Goal: Information Seeking & Learning: Learn about a topic

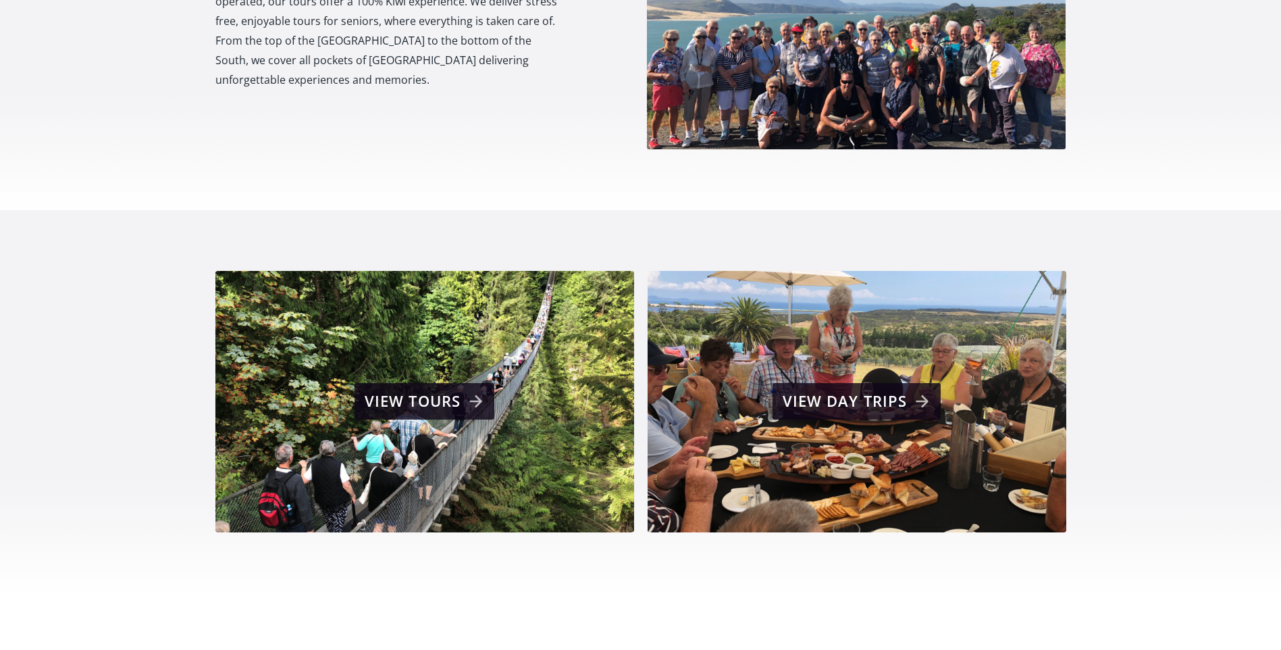
scroll to position [878, 0]
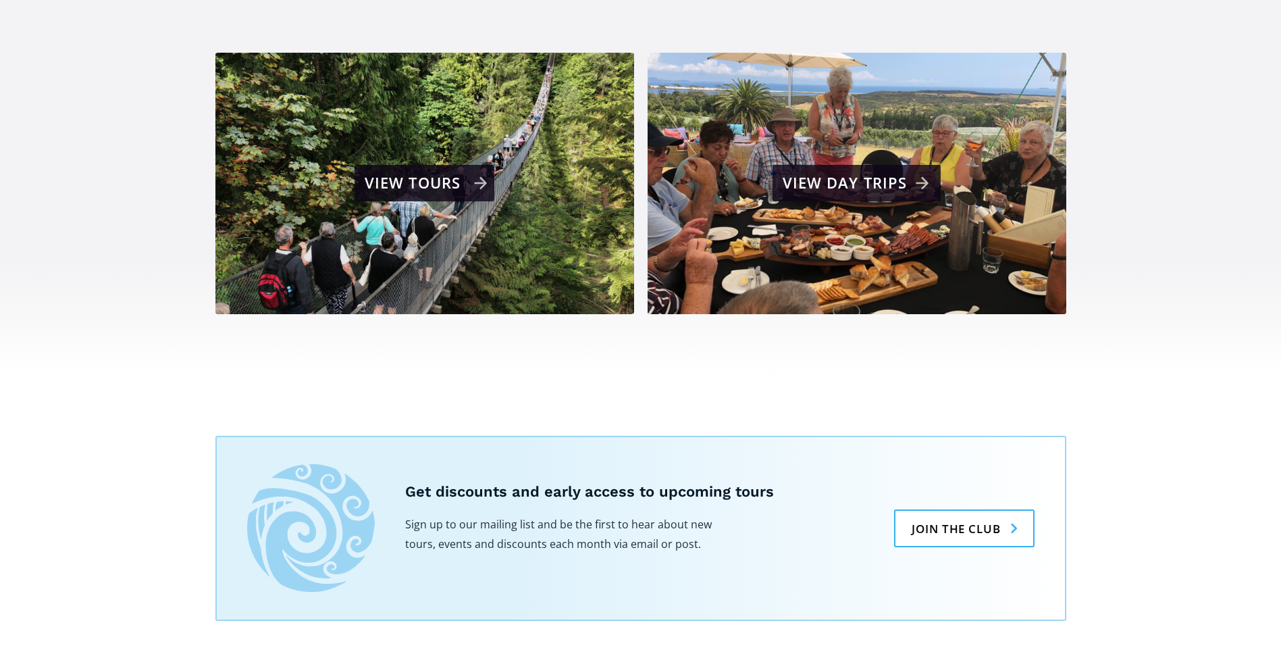
click at [411, 169] on div "View tours" at bounding box center [426, 182] width 123 height 27
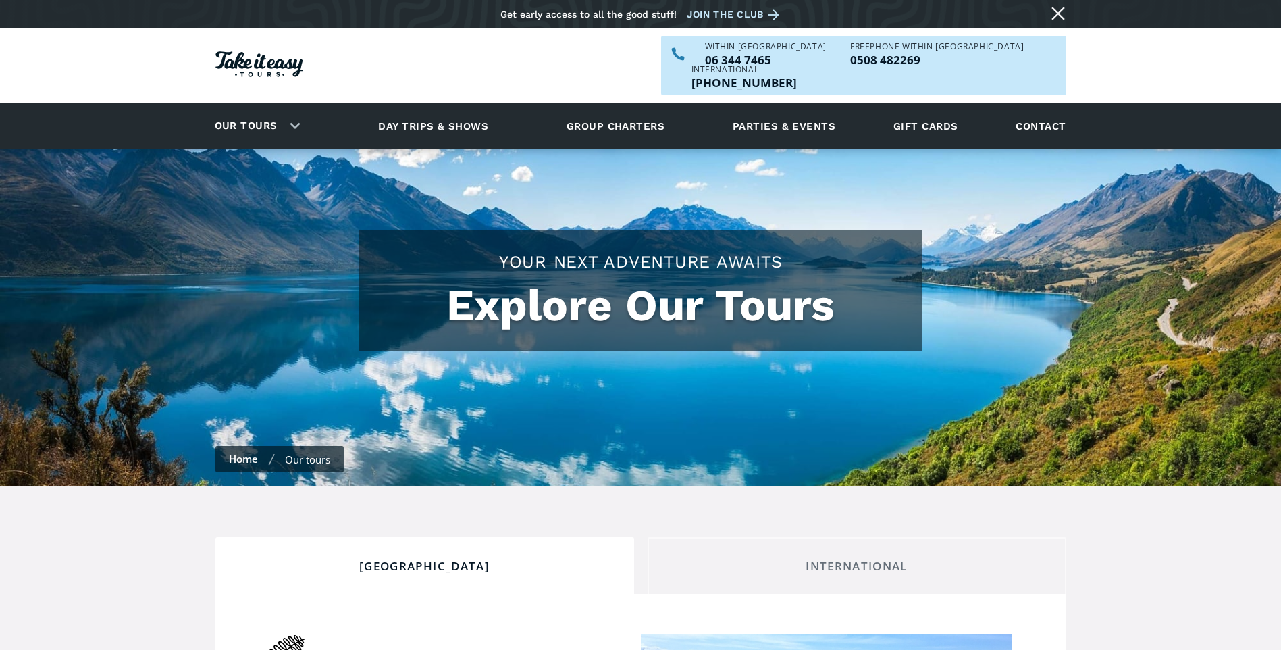
checkbox input "true"
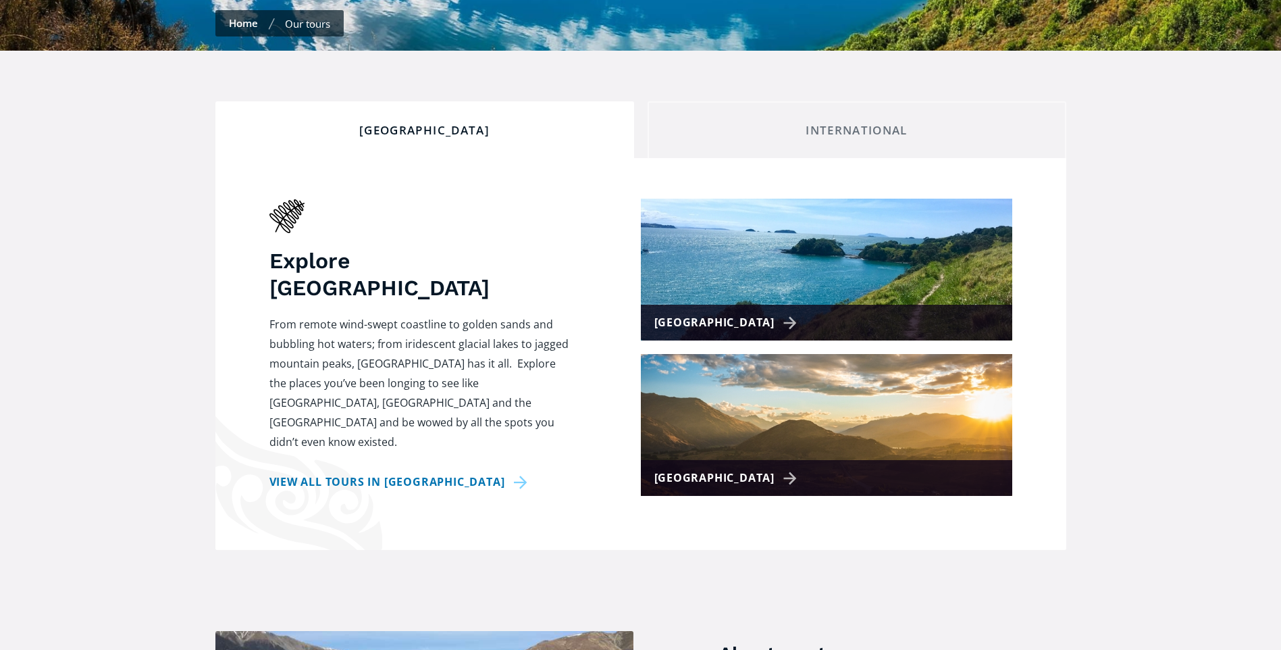
scroll to position [675, 0]
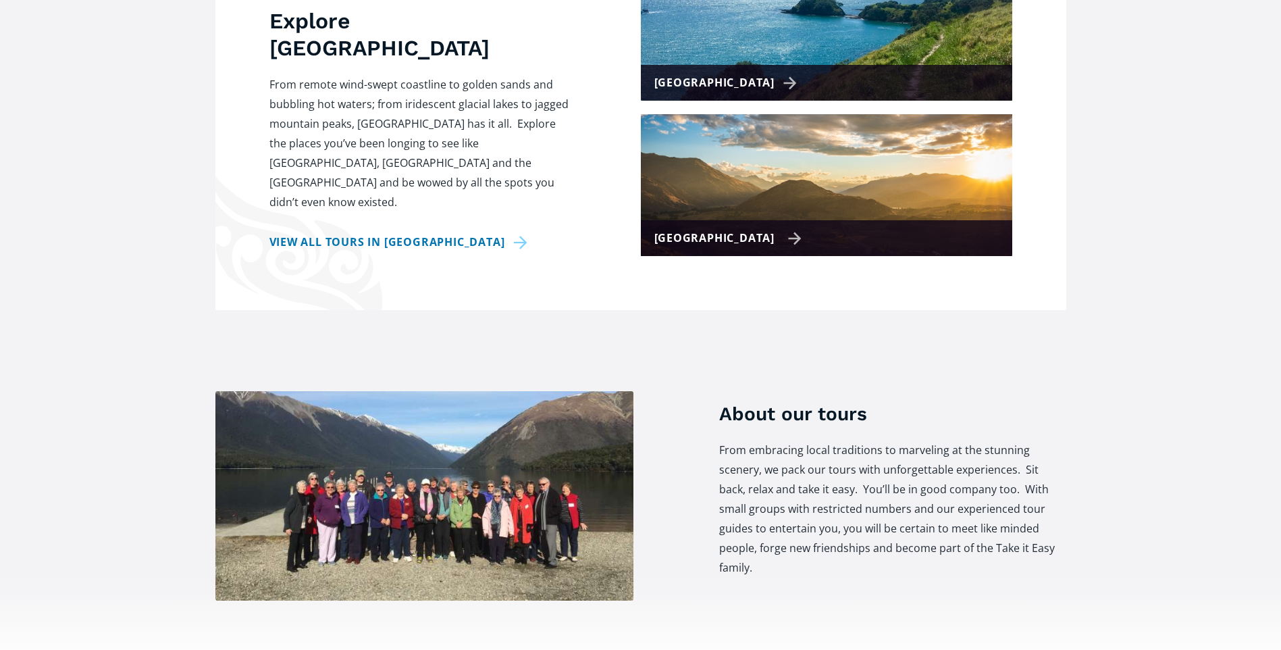
click at [677, 228] on div "[GEOGRAPHIC_DATA]" at bounding box center [728, 238] width 148 height 20
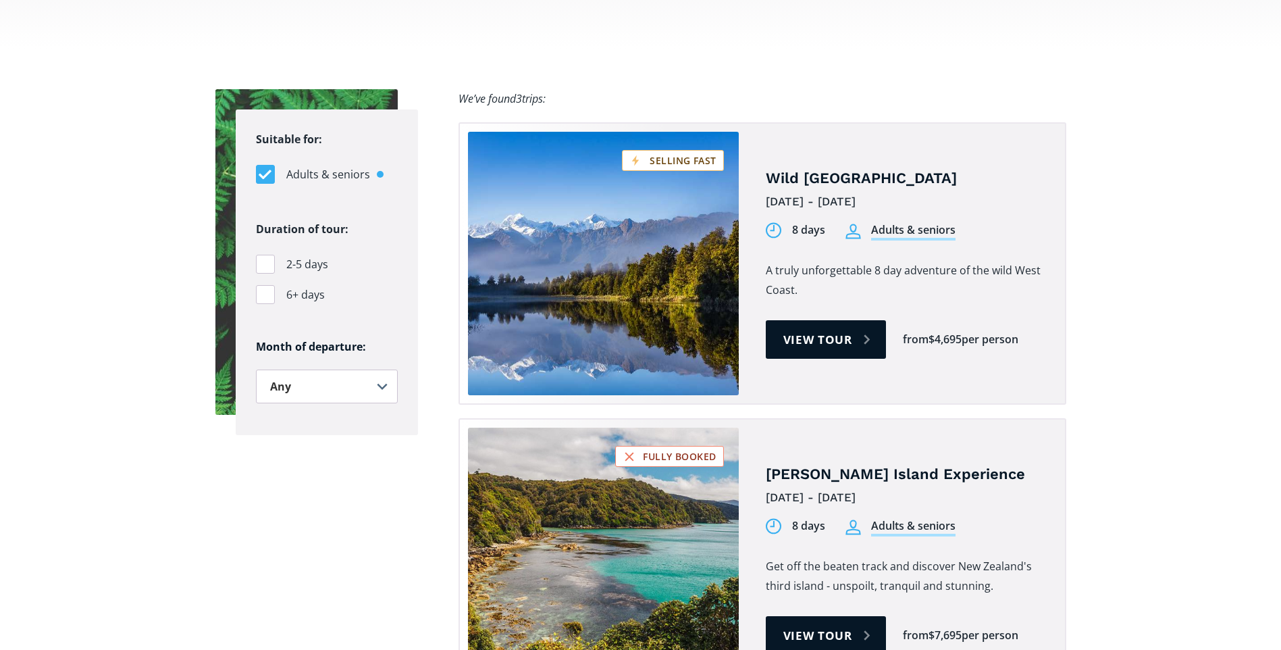
scroll to position [945, 0]
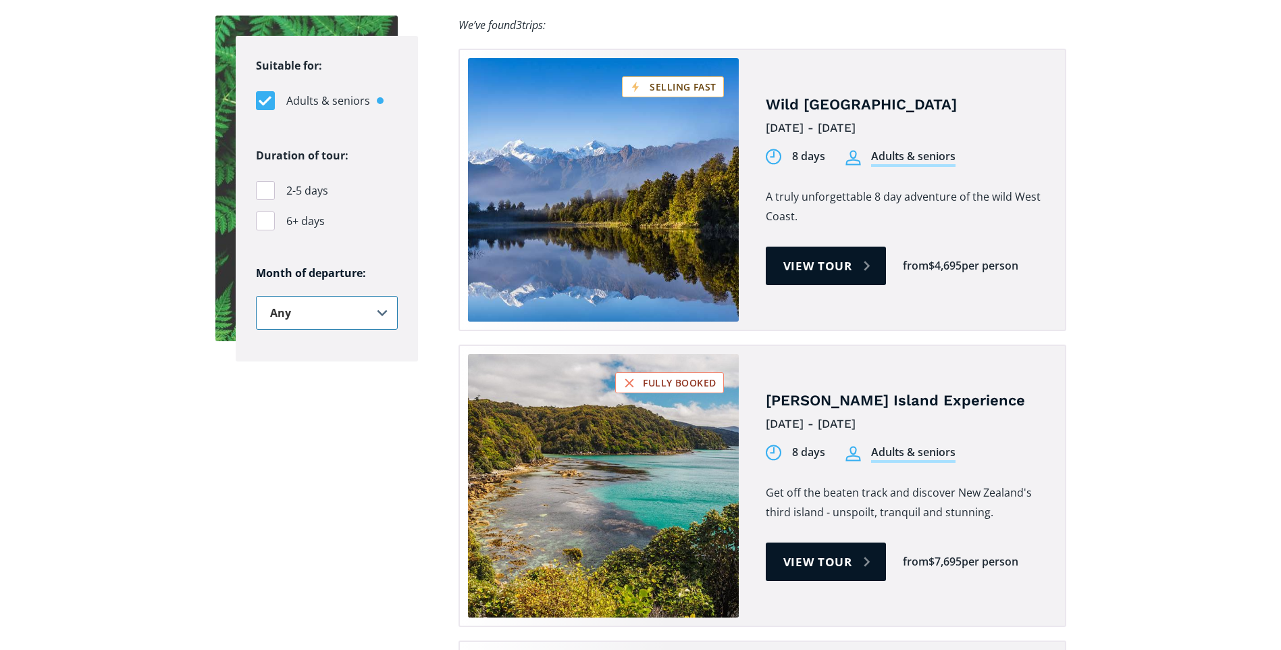
click at [362, 296] on select "Any January February March April May June July August September October Novembe…" at bounding box center [327, 313] width 142 height 34
click at [256, 296] on select "Any January February March April May June July August September October Novembe…" at bounding box center [327, 313] width 142 height 34
click at [345, 398] on div "Suitable for: Adults & seniors Students Duration of tour: 2-5 days 6+ days Mont…" at bounding box center [640, 583] width 851 height 1135
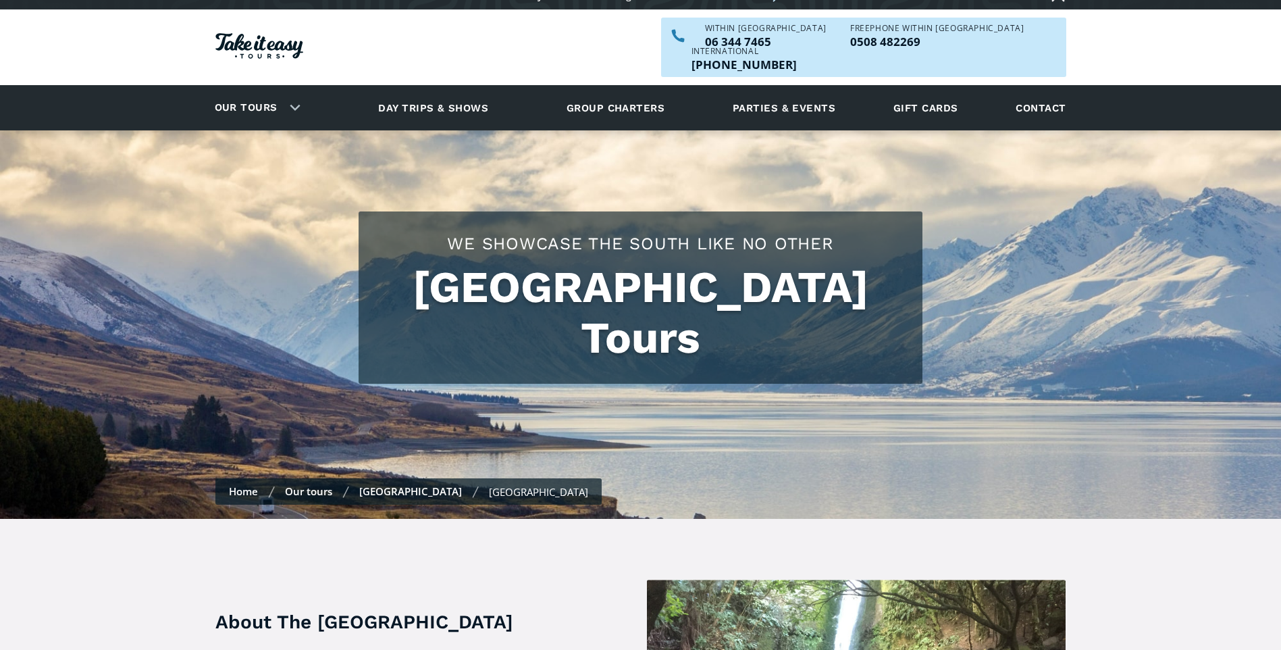
scroll to position [0, 0]
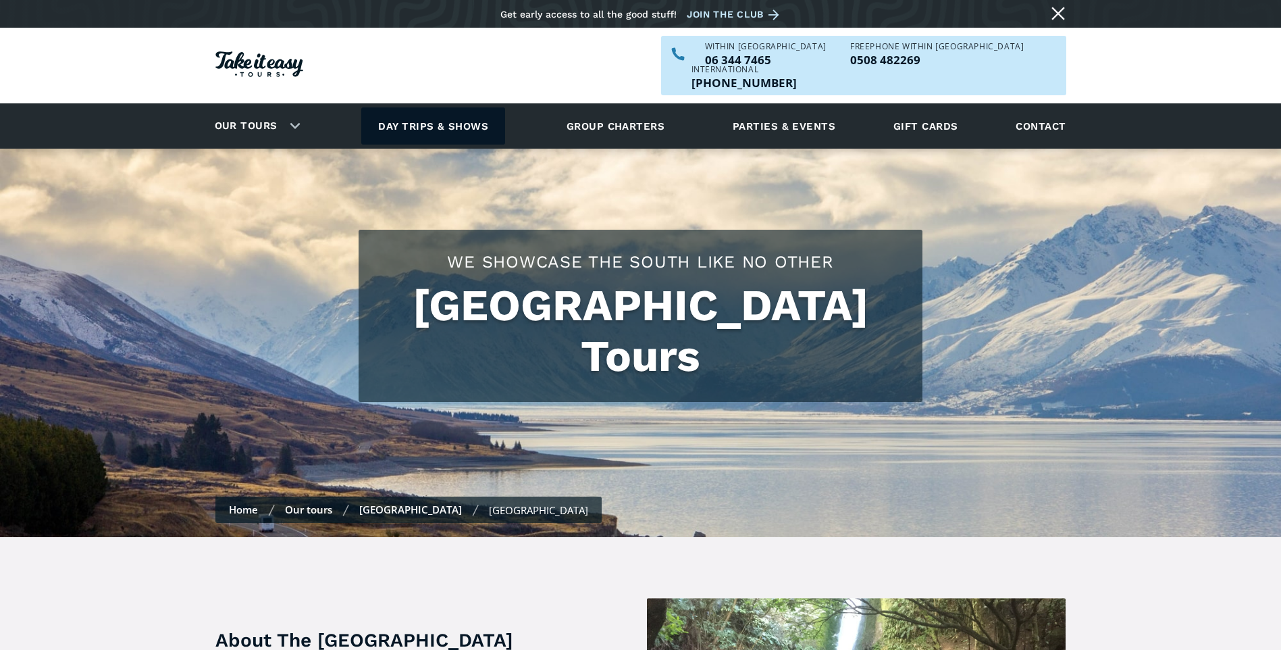
click at [427, 107] on link "Day trips & shows" at bounding box center [433, 125] width 144 height 37
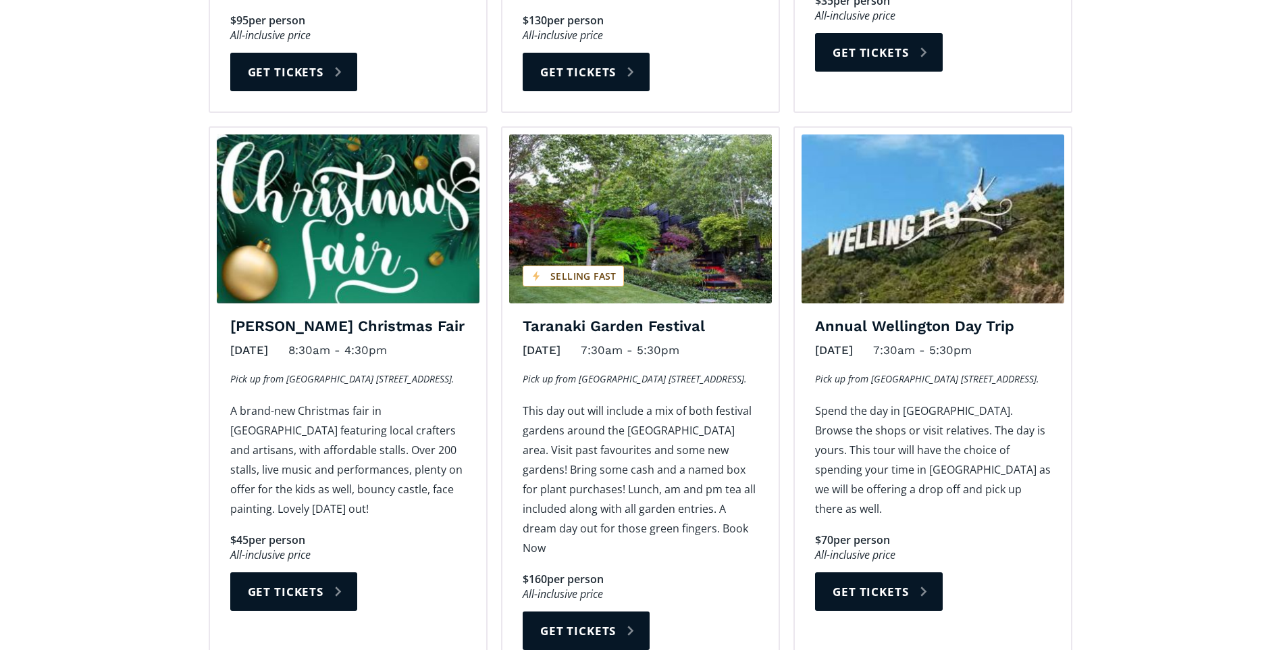
scroll to position [1485, 0]
